Goal: Information Seeking & Learning: Learn about a topic

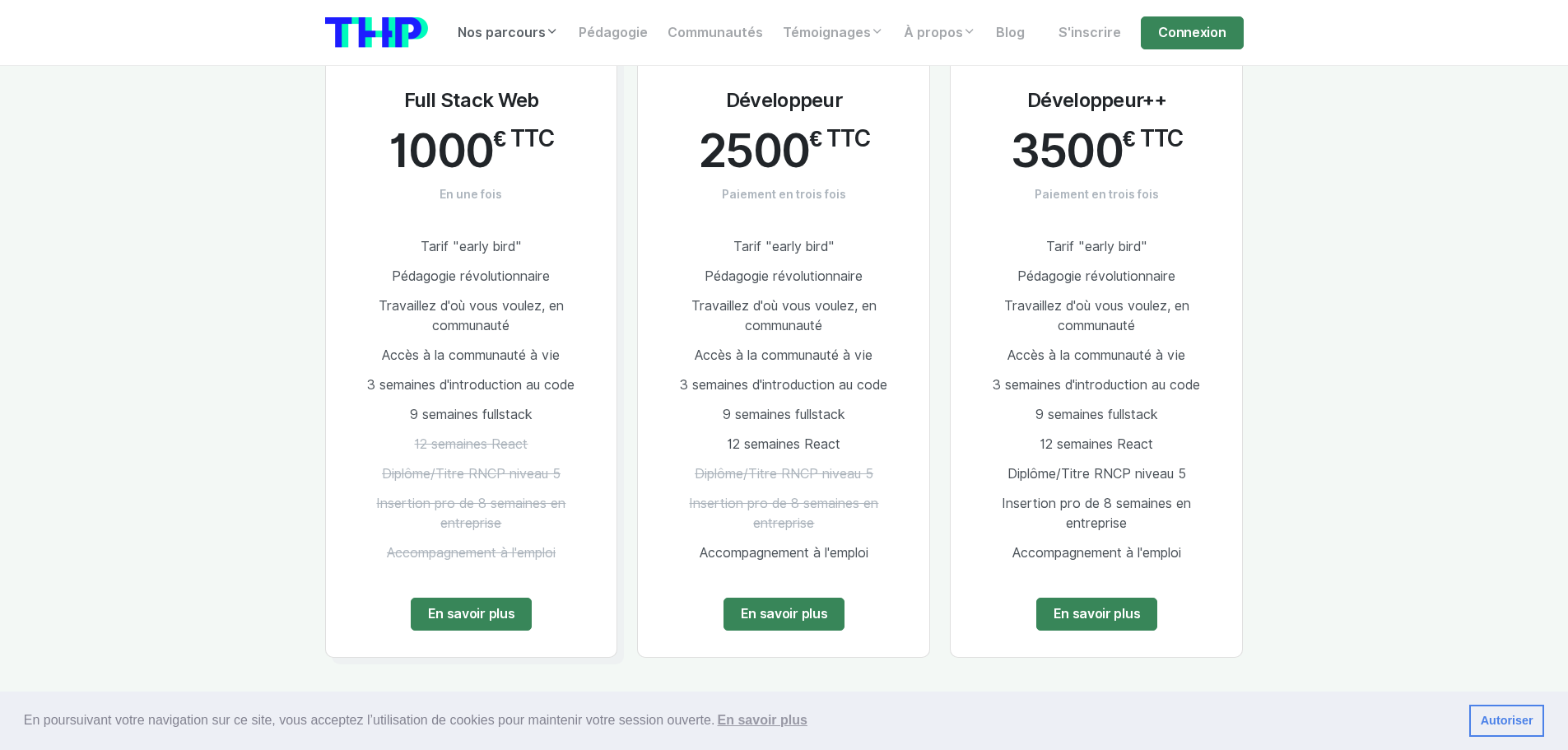
scroll to position [2218, 0]
click at [764, 596] on link "En savoir plus" at bounding box center [784, 612] width 122 height 33
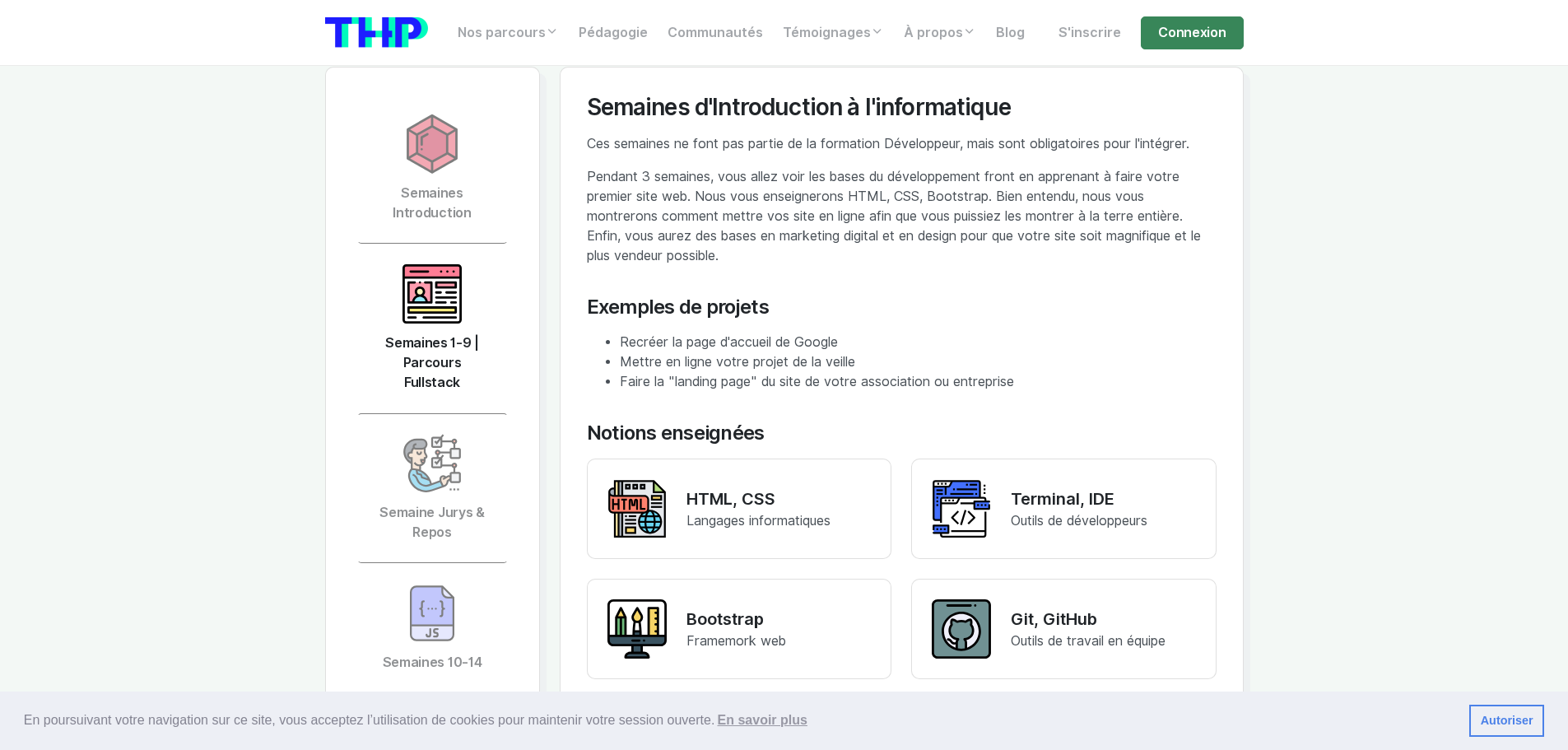
scroll to position [3457, 0]
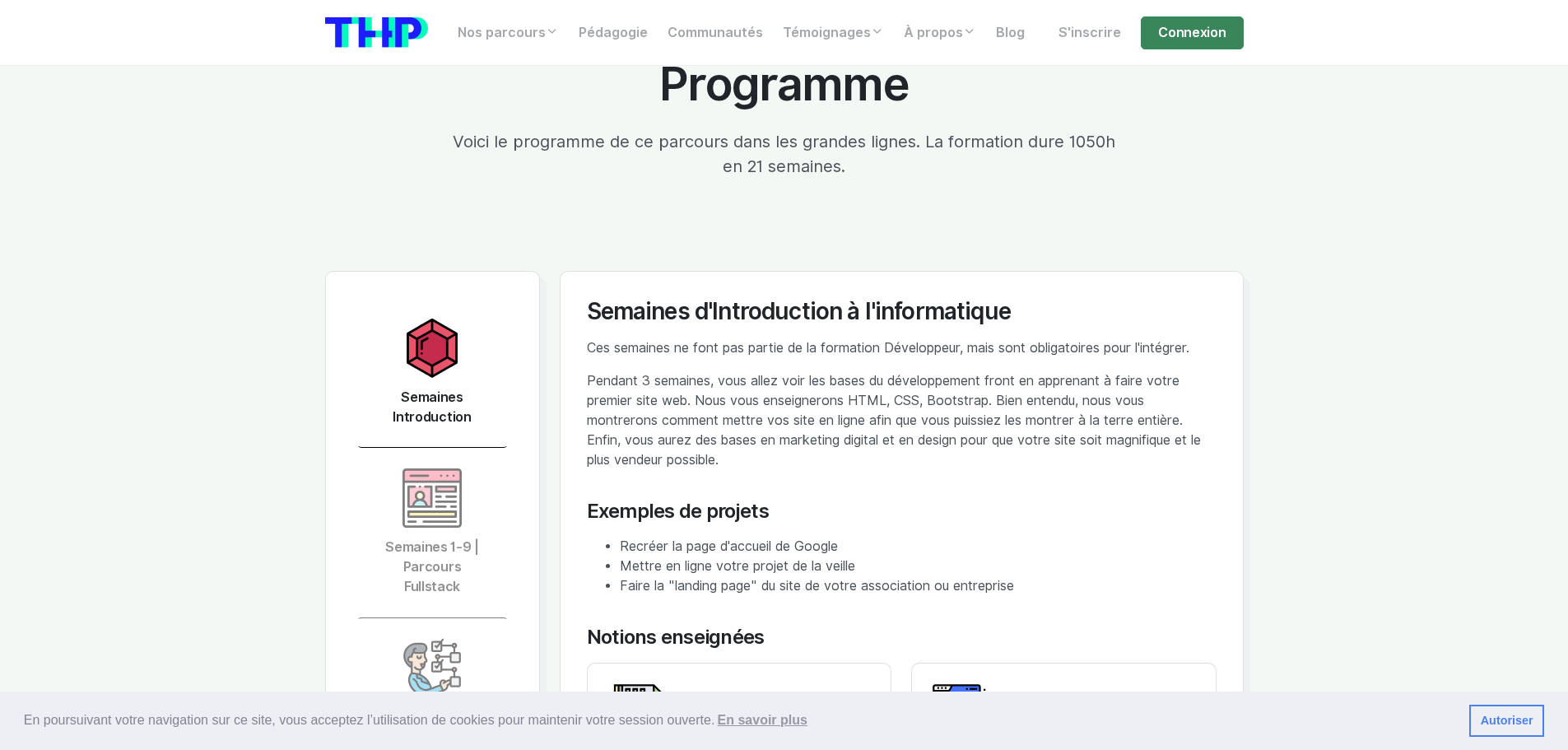
click at [423, 351] on img at bounding box center [432, 347] width 59 height 59
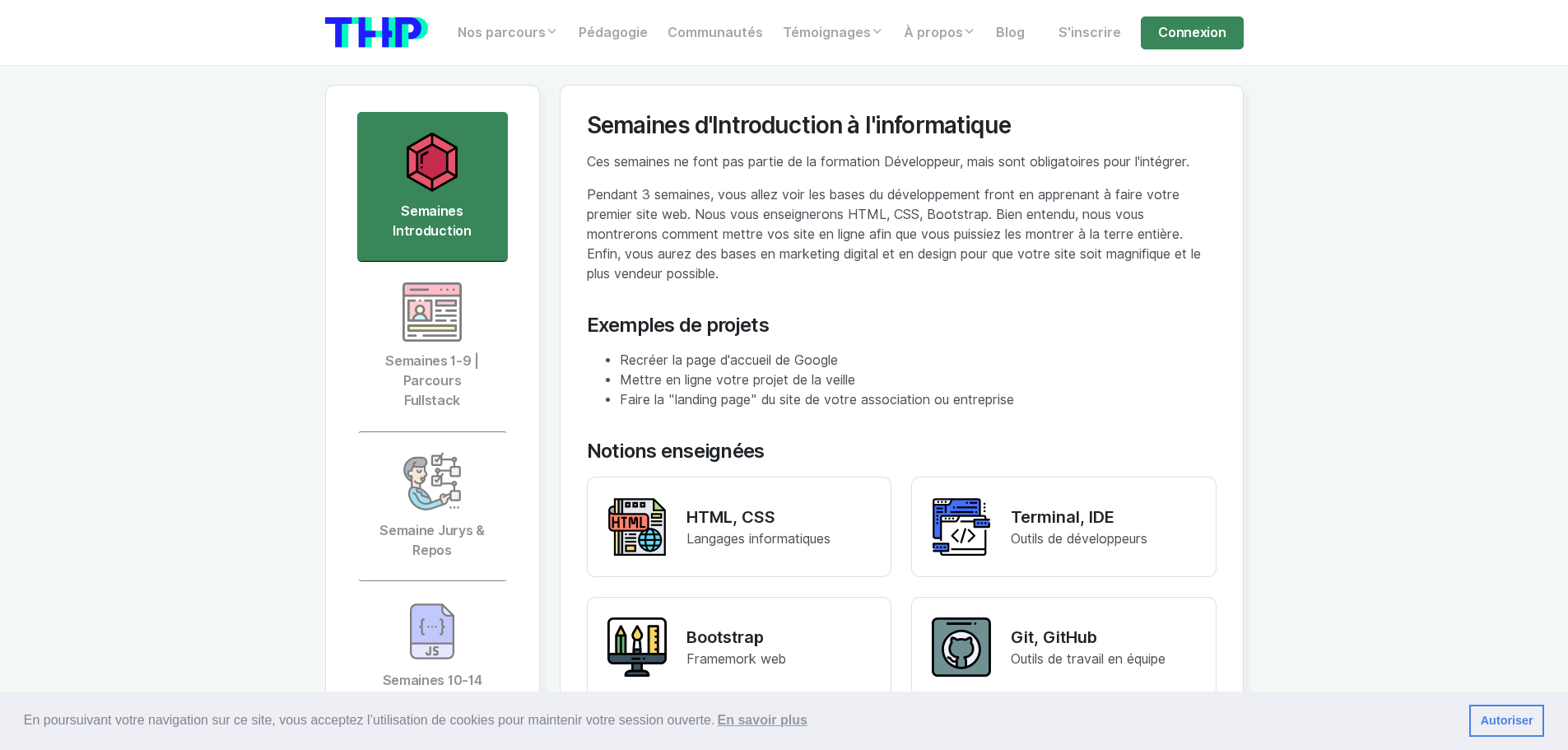
scroll to position [3621, 0]
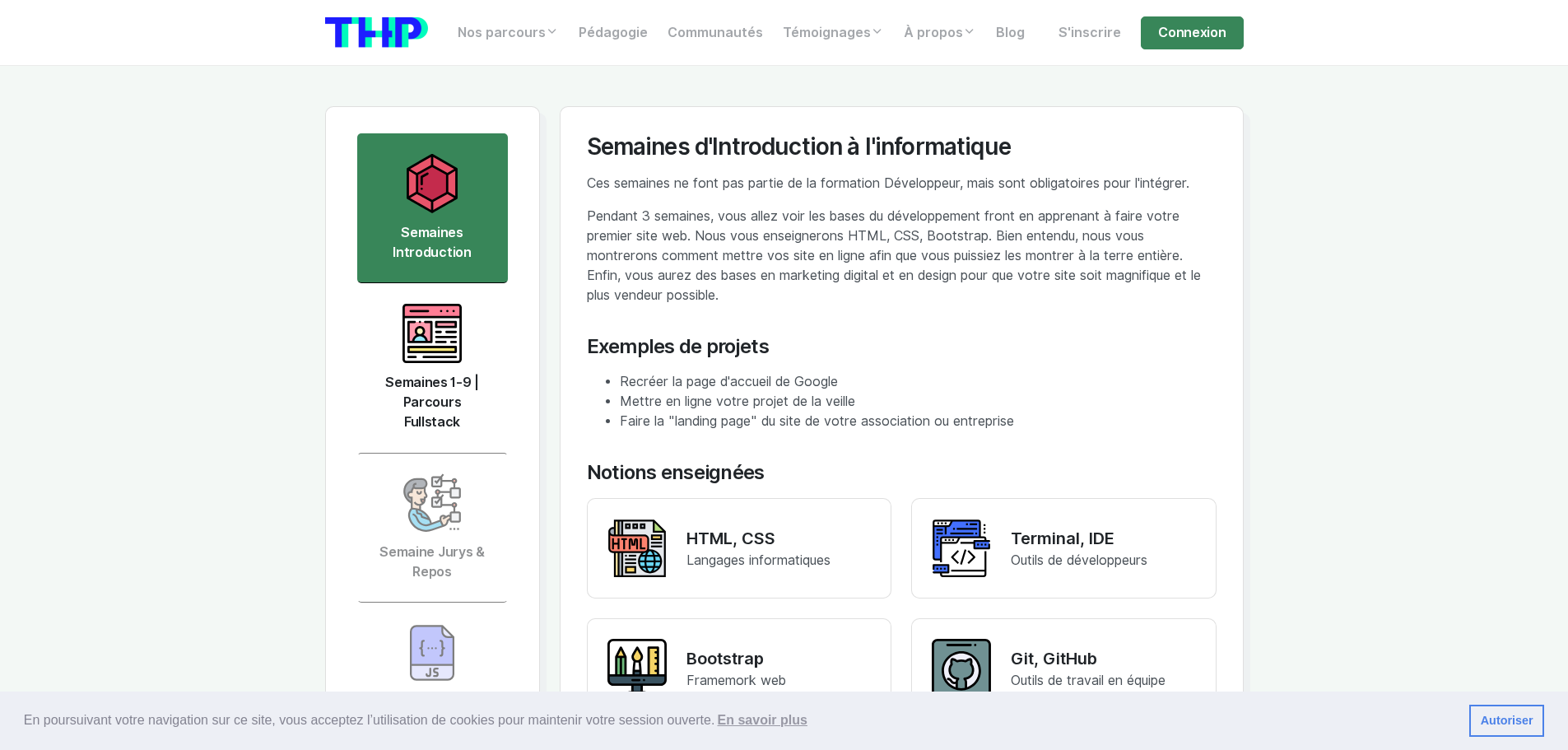
click at [420, 377] on link "Semaines 1-9 | Parcours Fullstack" at bounding box center [432, 367] width 151 height 170
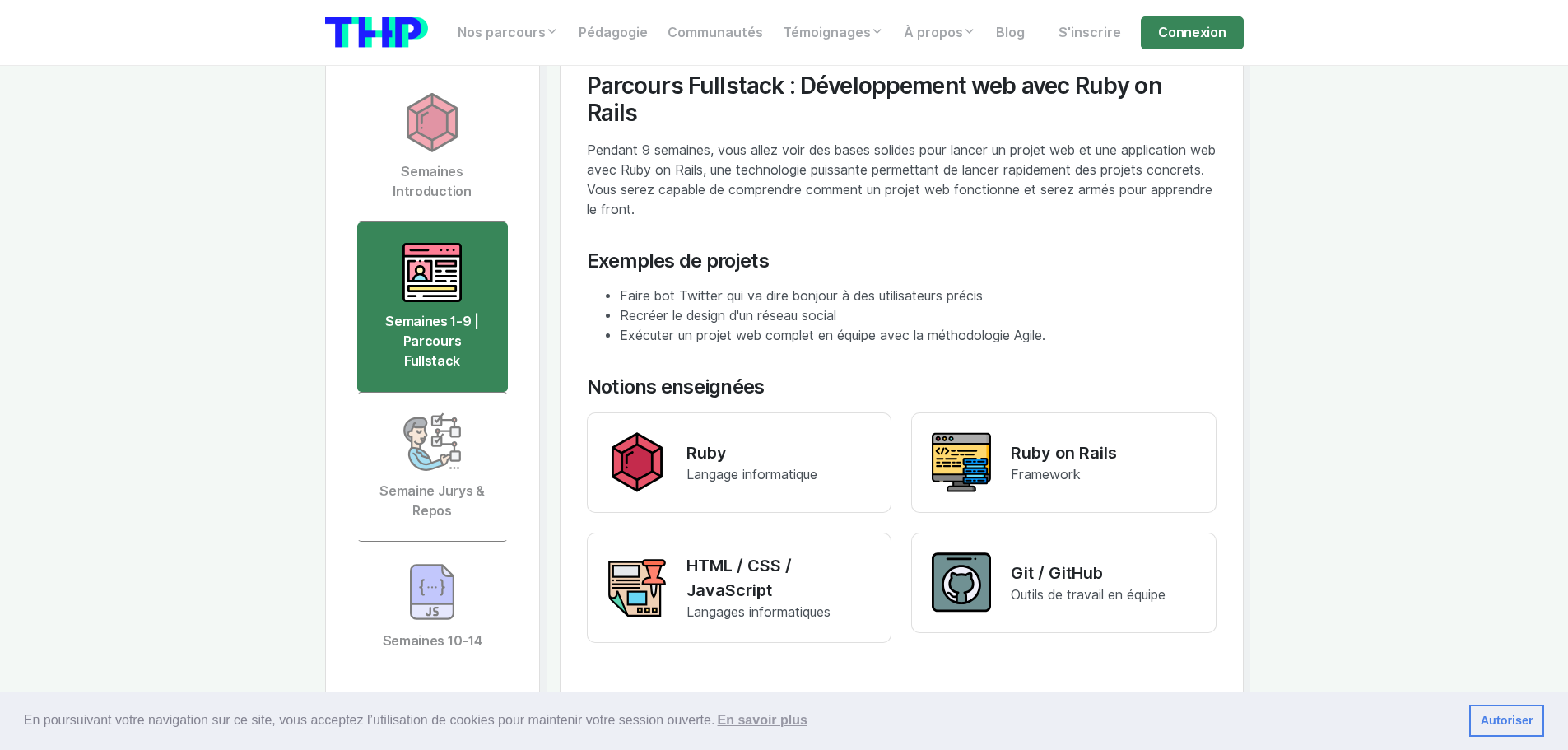
scroll to position [3868, 0]
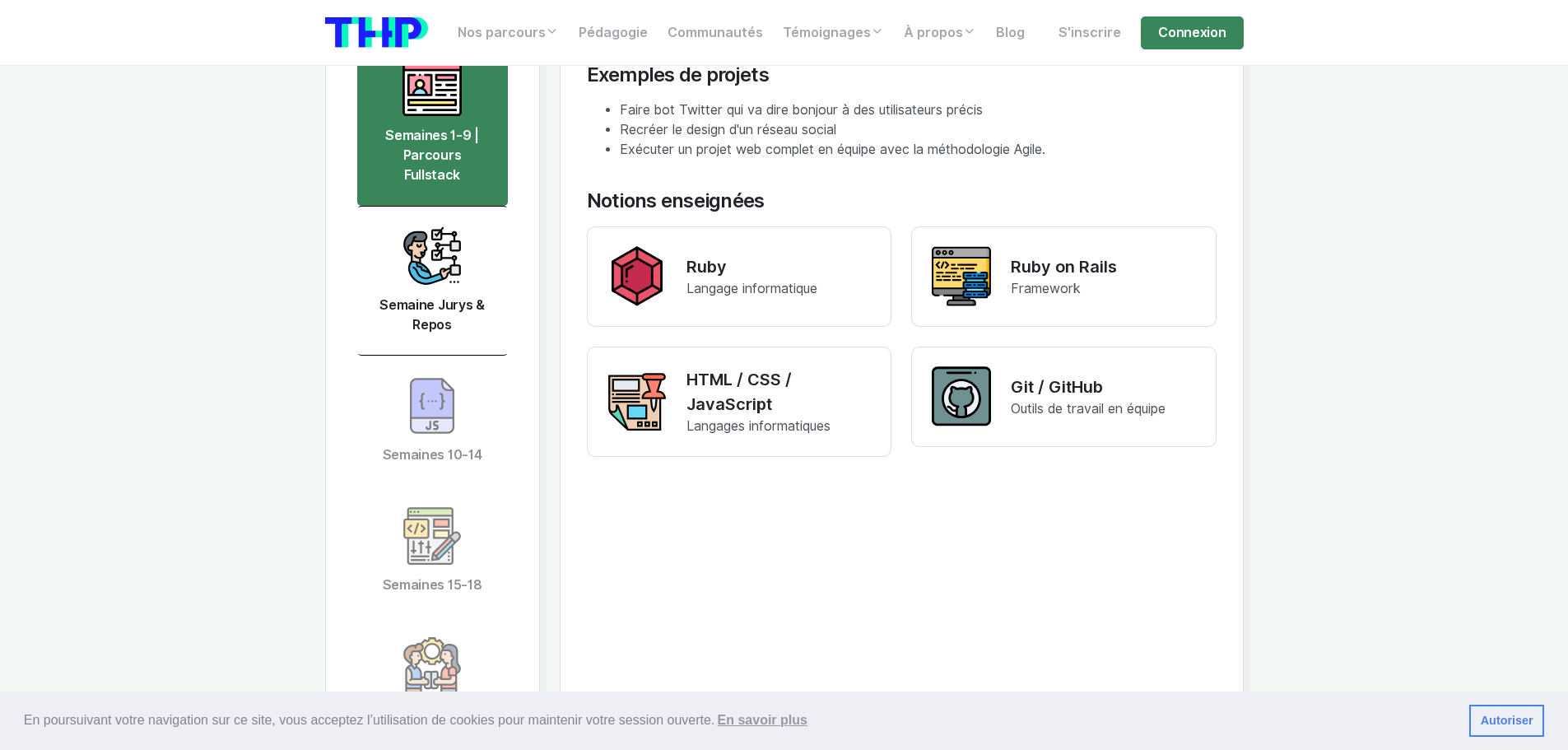
click at [439, 252] on img at bounding box center [432, 255] width 59 height 59
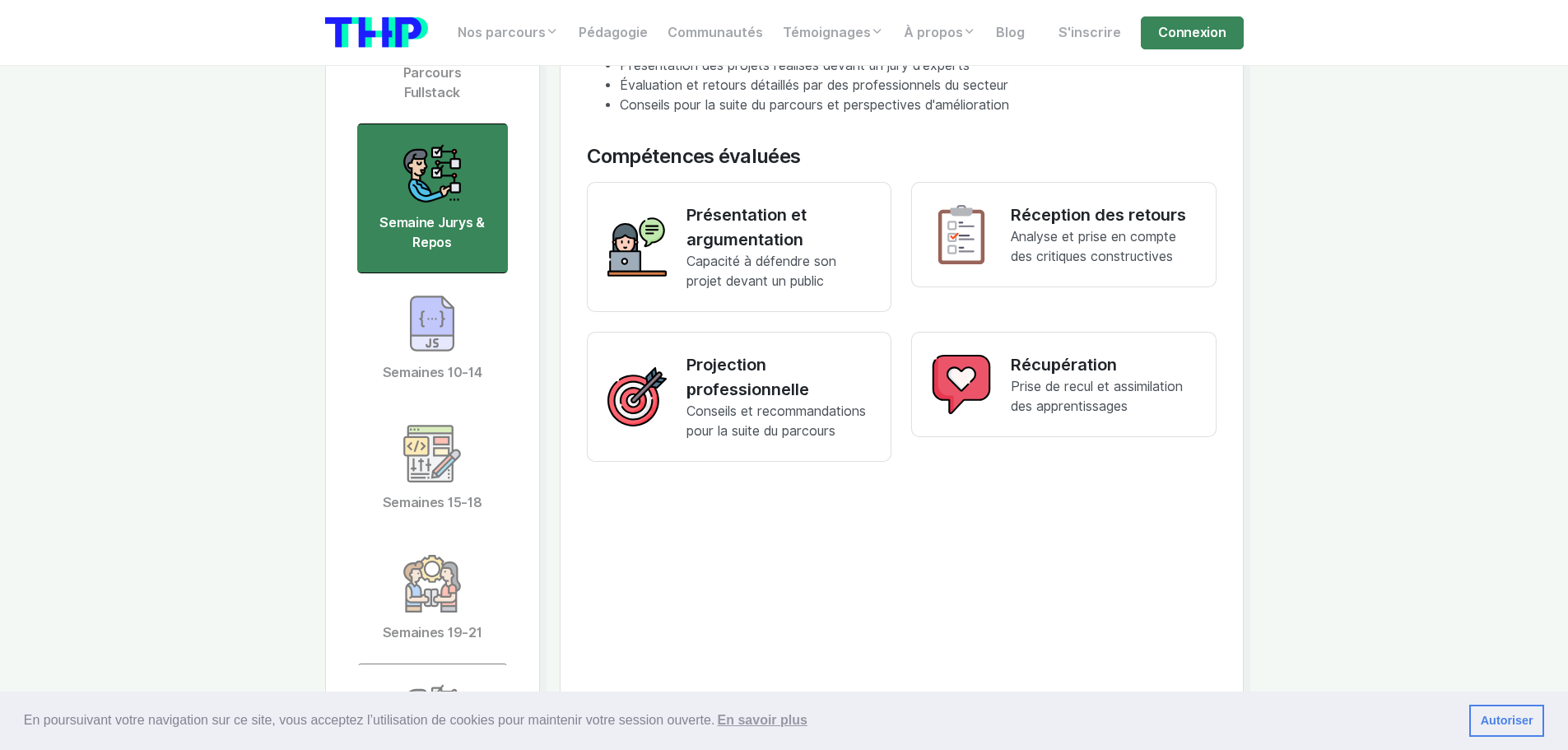
scroll to position [4033, 0]
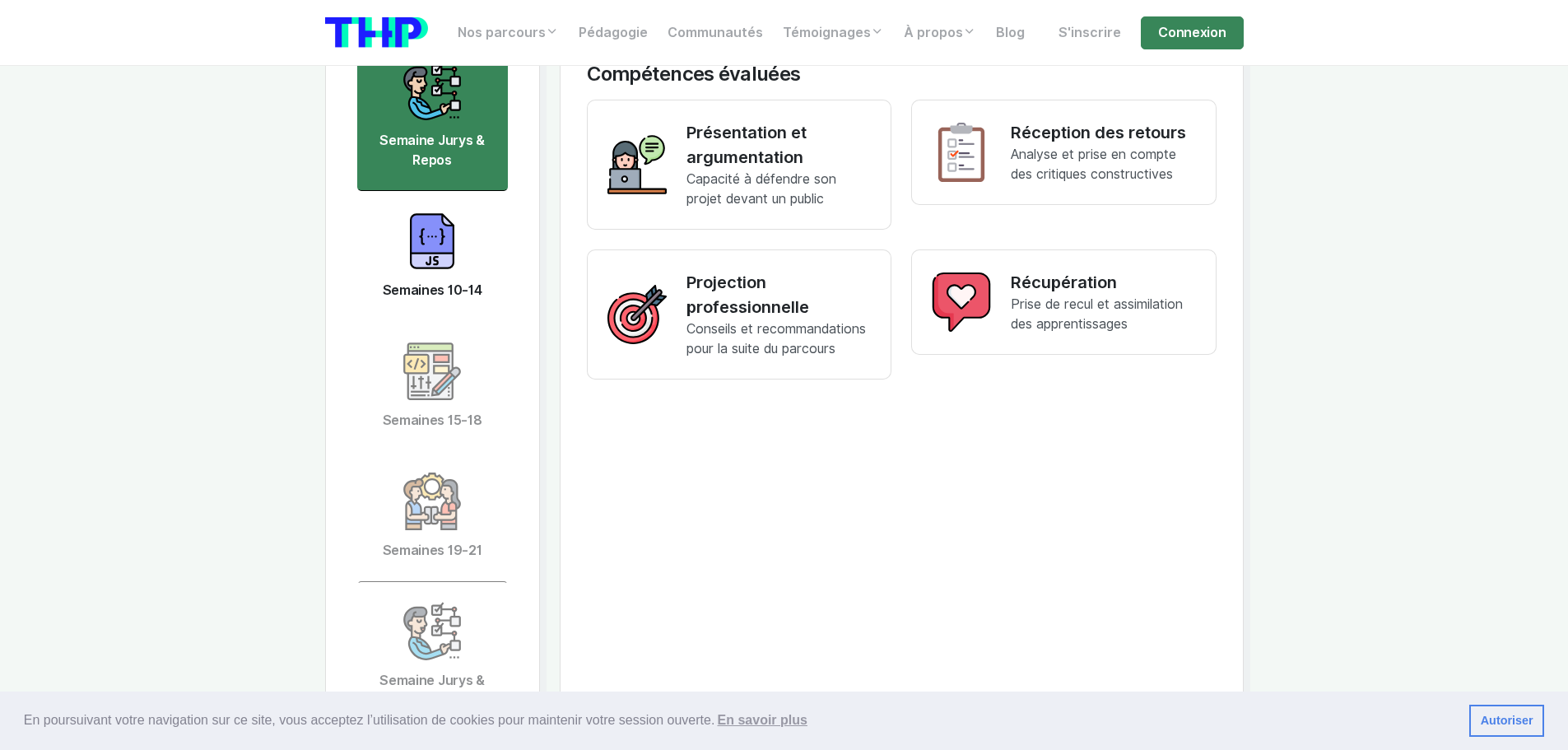
click at [454, 238] on img at bounding box center [432, 241] width 59 height 59
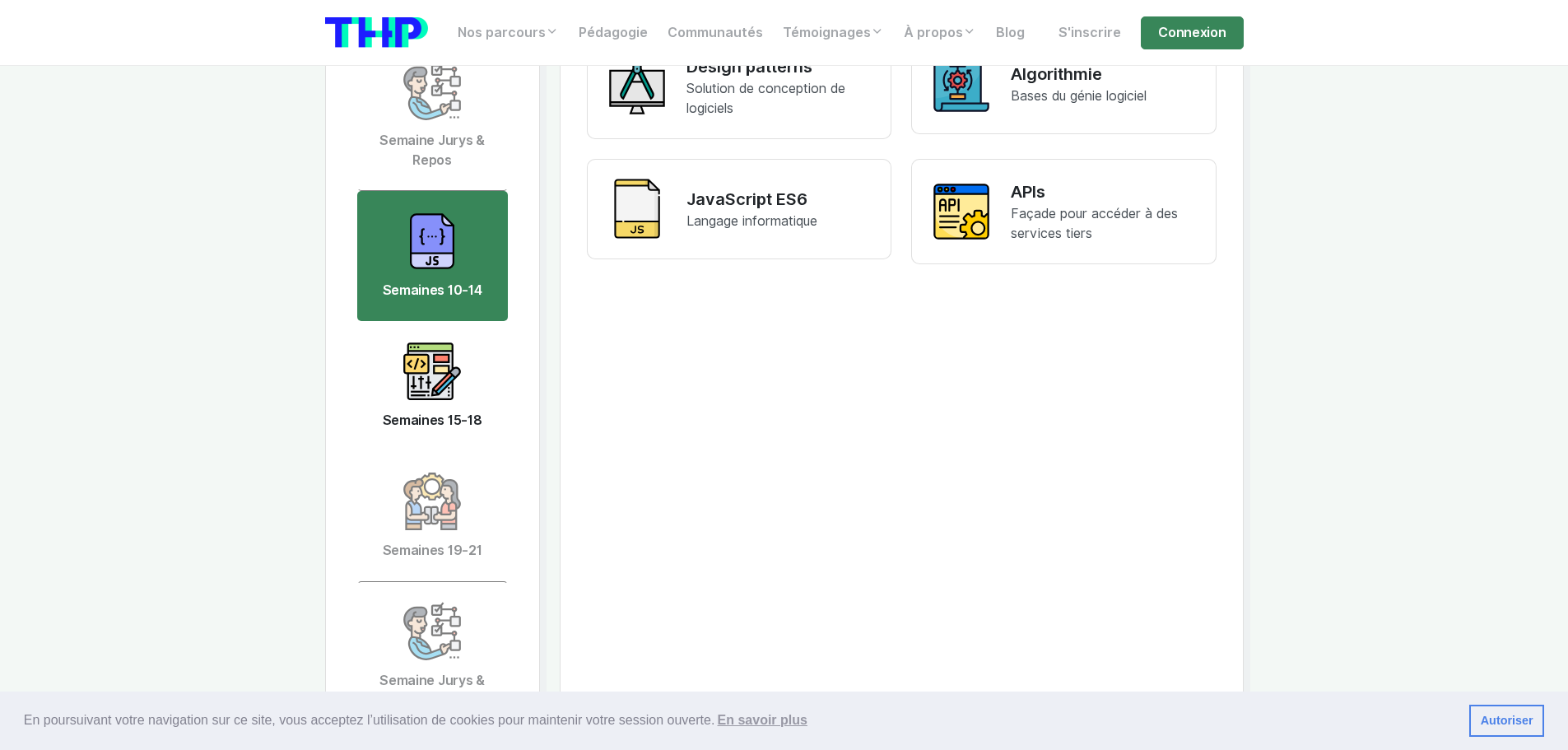
click at [431, 348] on img at bounding box center [432, 371] width 59 height 59
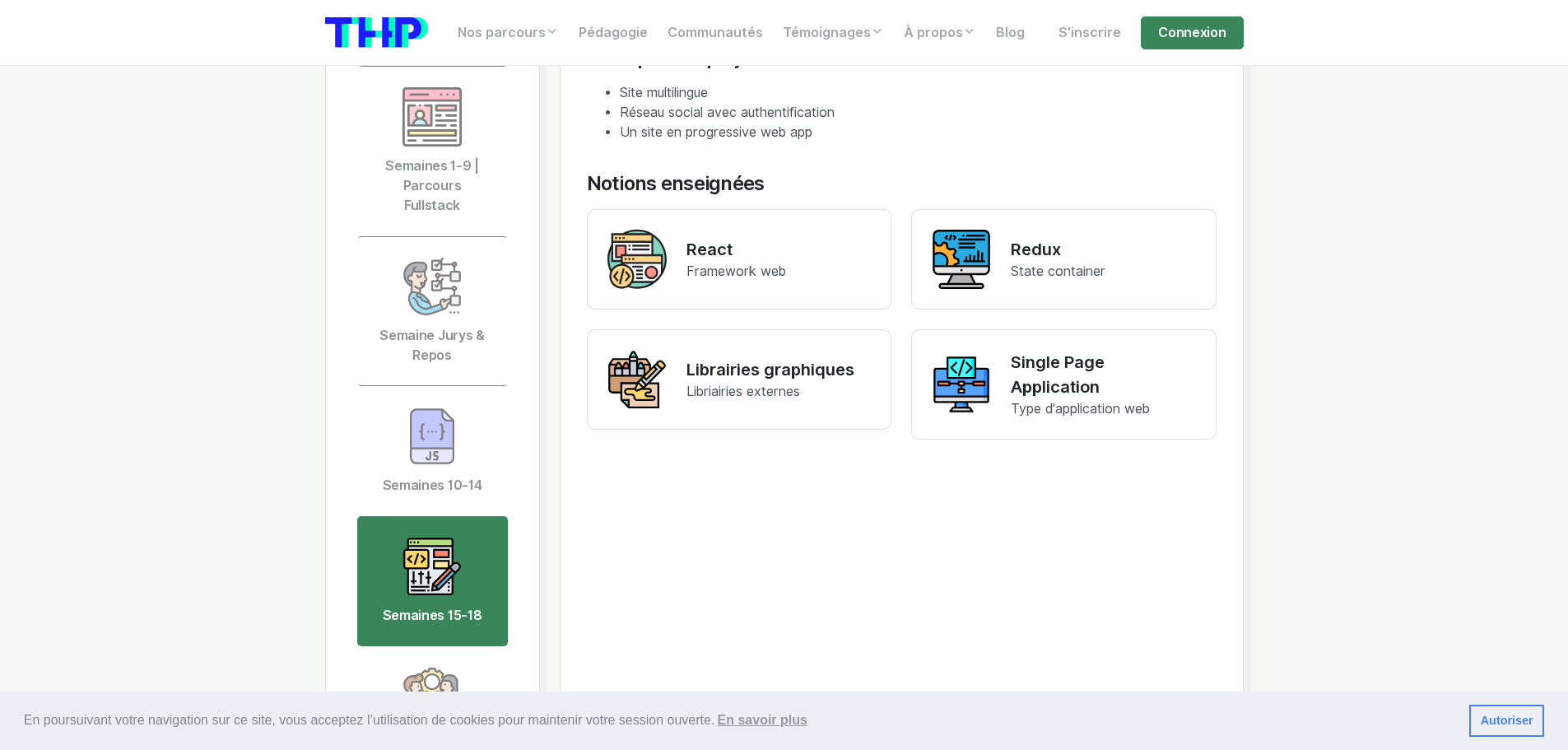
scroll to position [3785, 0]
